Goal: Obtain resource: Download file/media

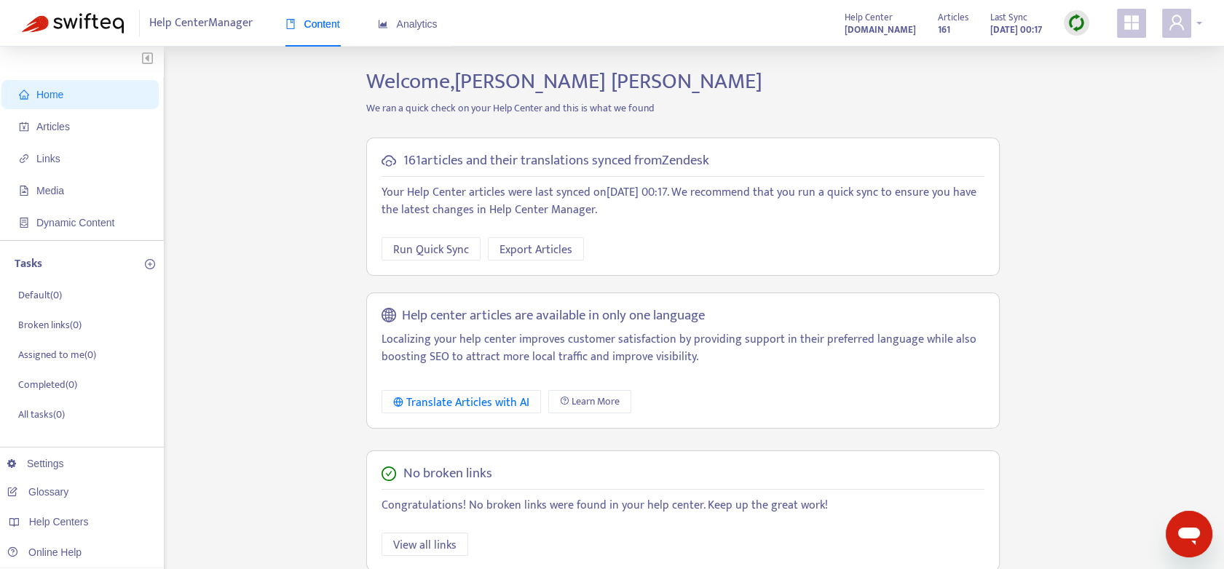
click at [1191, 25] on div at bounding box center [1182, 23] width 40 height 29
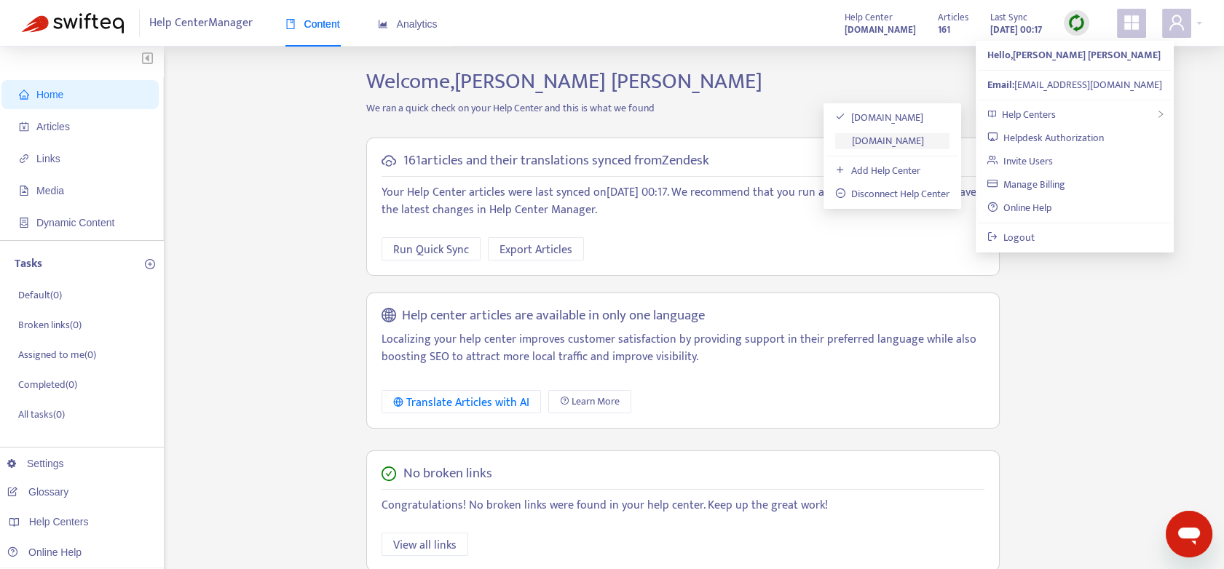
click at [903, 138] on link "[DOMAIN_NAME]" at bounding box center [879, 141] width 89 height 17
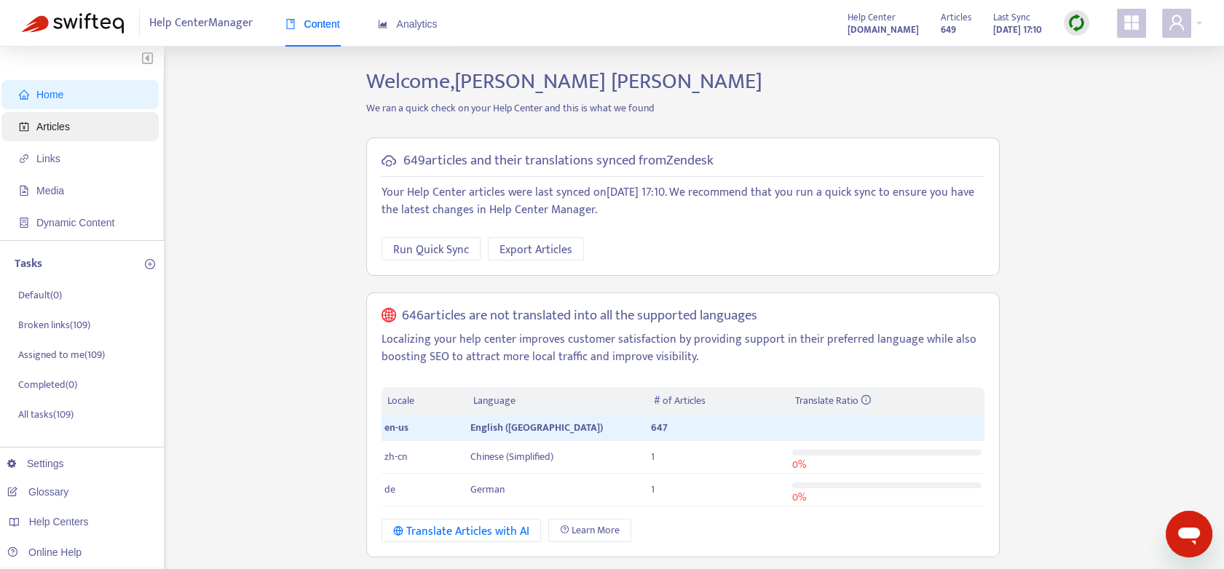
click at [57, 127] on span "Articles" at bounding box center [52, 127] width 33 height 12
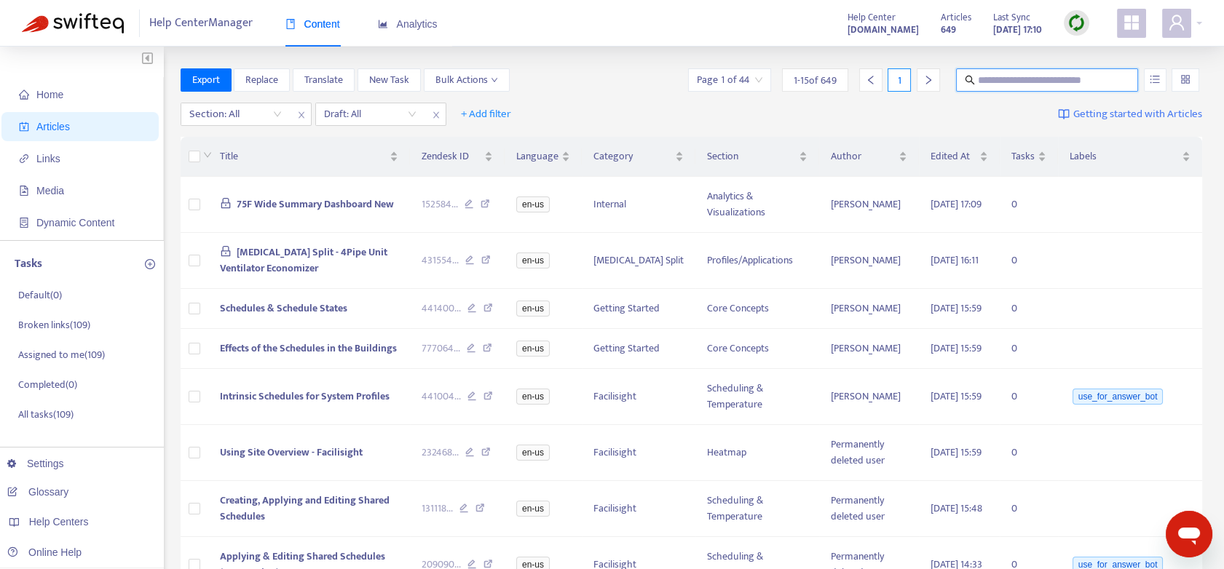
click at [992, 75] on input "text" at bounding box center [1048, 80] width 140 height 16
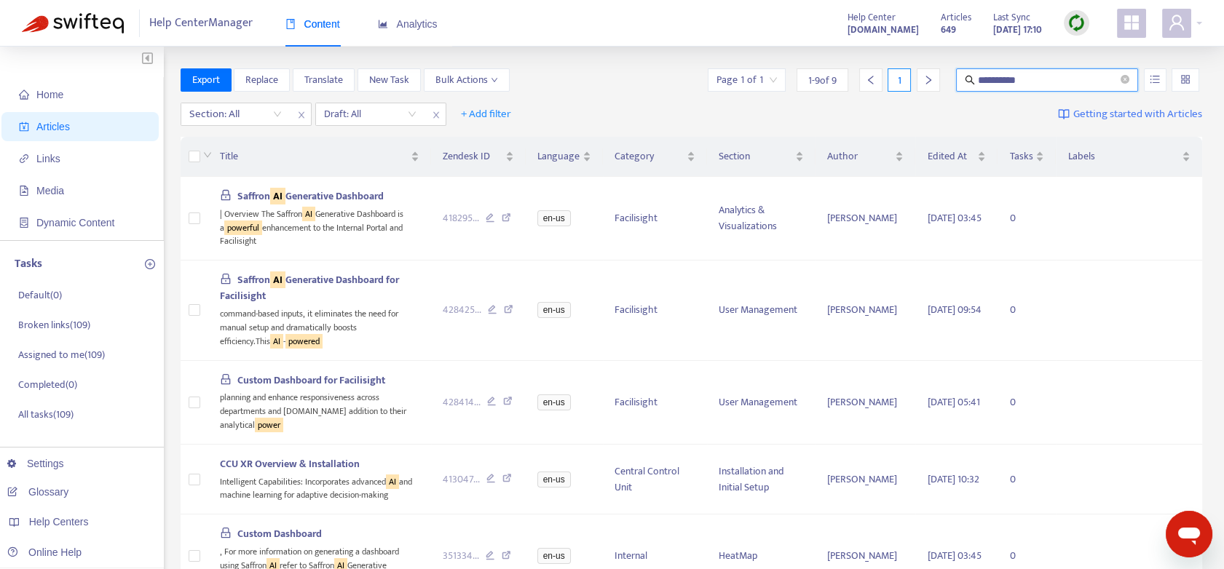
drag, startPoint x: 1038, startPoint y: 78, endPoint x: 990, endPoint y: 76, distance: 48.1
click at [990, 76] on input "**********" at bounding box center [1048, 80] width 140 height 16
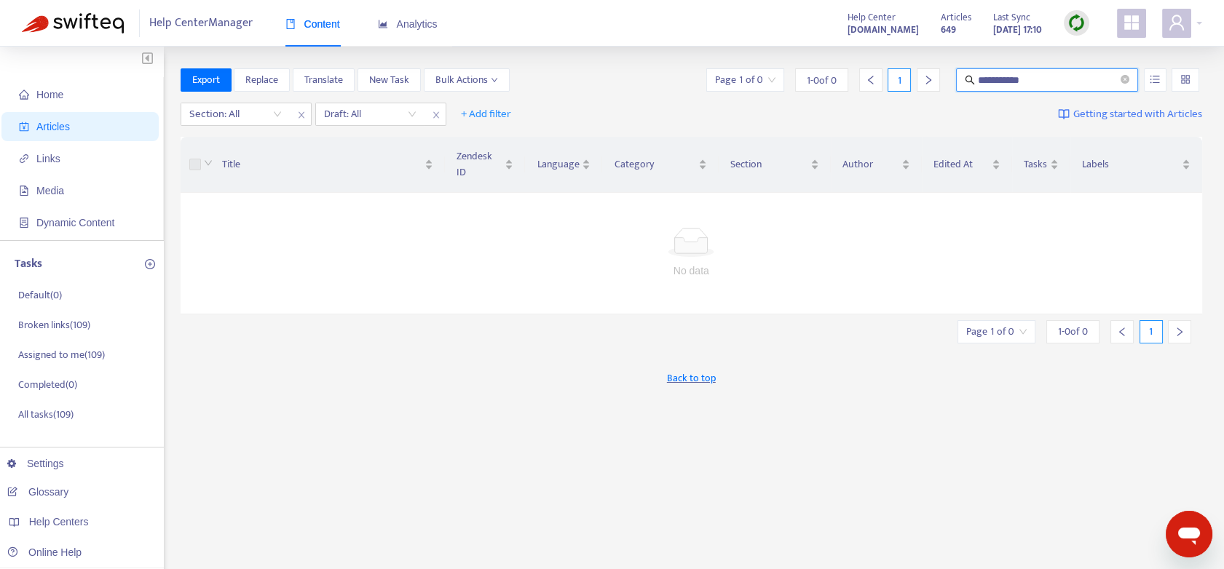
type input "**********"
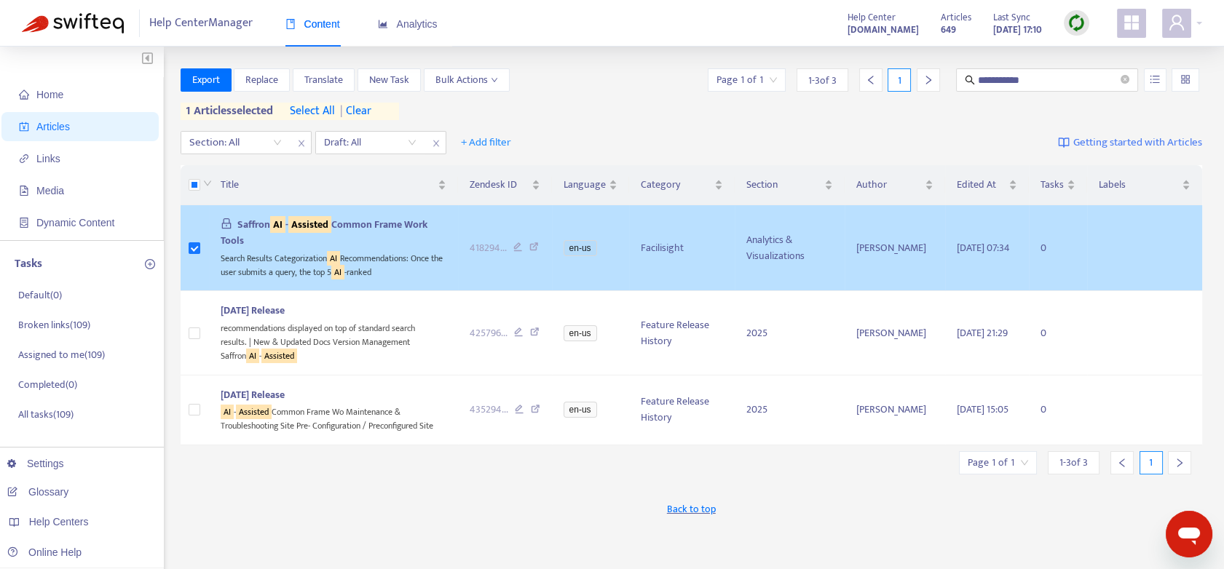
click at [336, 260] on sqkw "AI" at bounding box center [333, 258] width 13 height 15
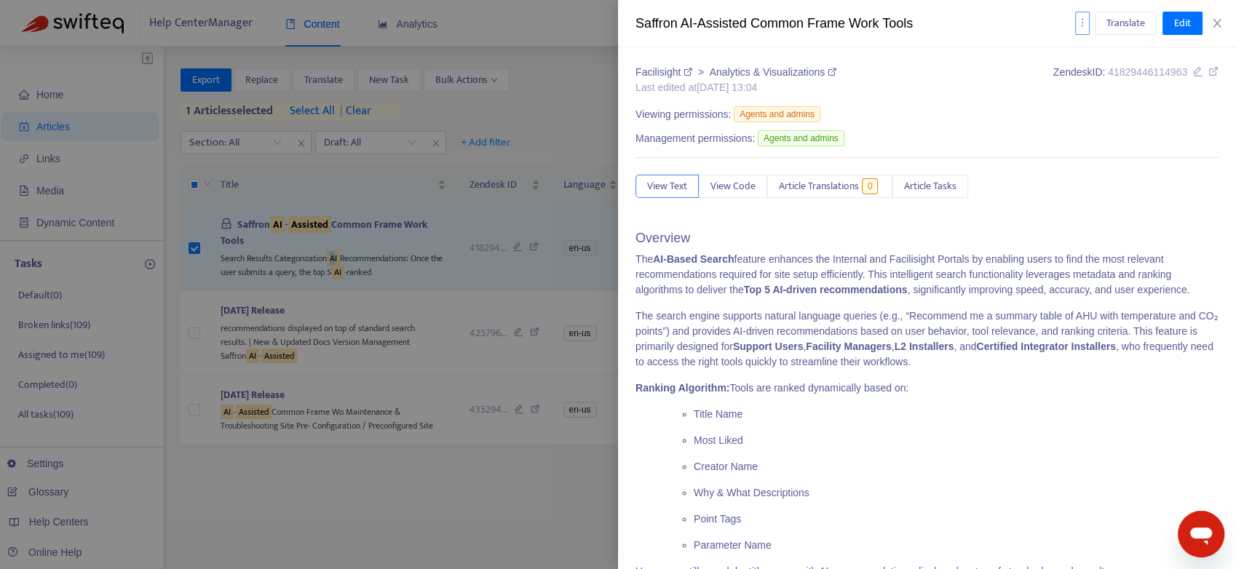
click at [1083, 22] on icon "more" at bounding box center [1083, 22] width 10 height 10
click at [1107, 97] on span "Export" at bounding box center [1100, 98] width 28 height 17
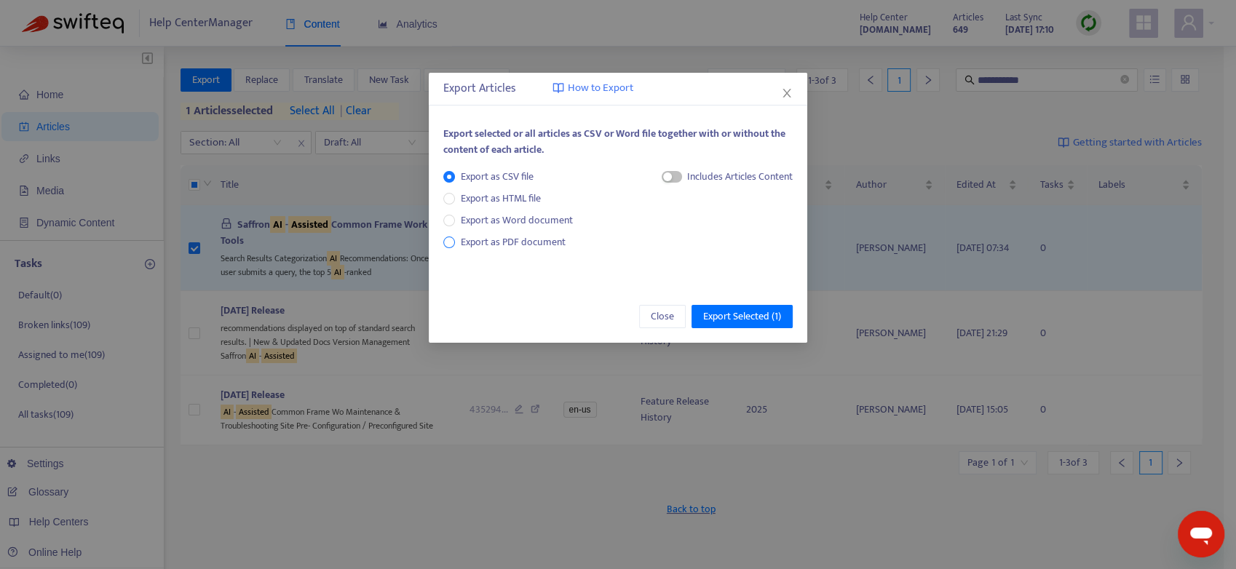
click at [506, 238] on span "Export as PDF document" at bounding box center [513, 242] width 105 height 17
click at [740, 315] on span "Export Selected ( 1 )" at bounding box center [742, 317] width 78 height 16
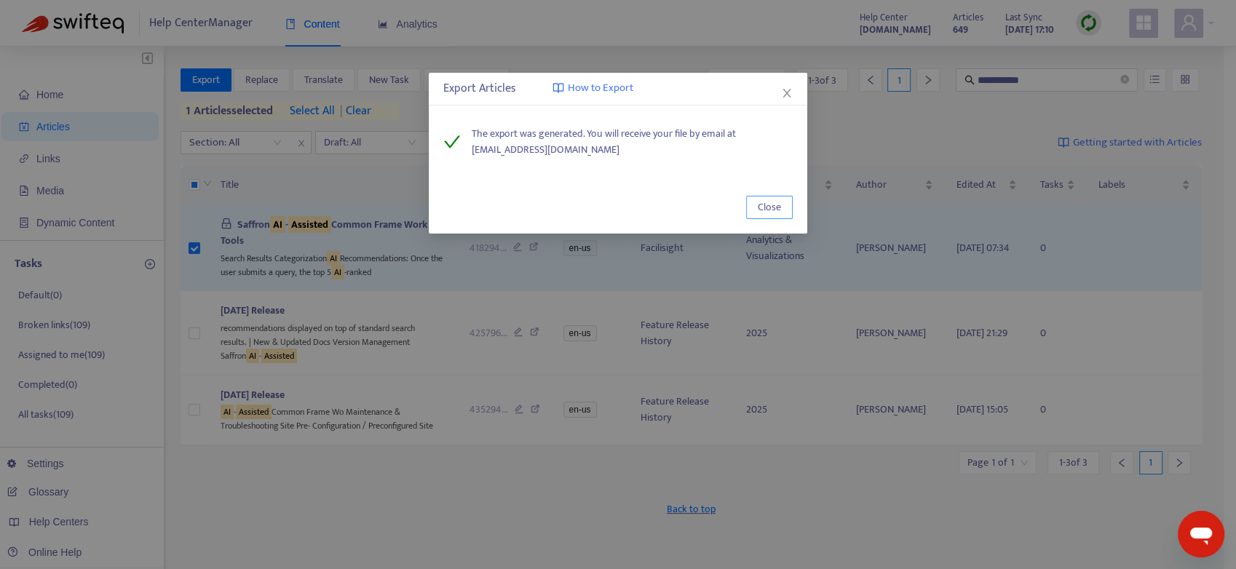
click at [781, 200] on span "Close" at bounding box center [769, 208] width 23 height 16
